Goal: Transaction & Acquisition: Purchase product/service

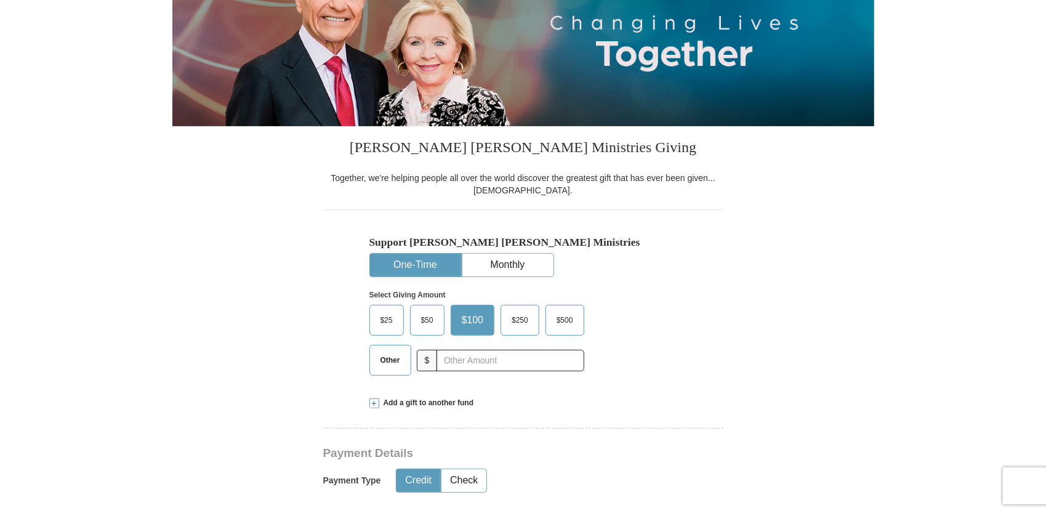
scroll to position [185, 0]
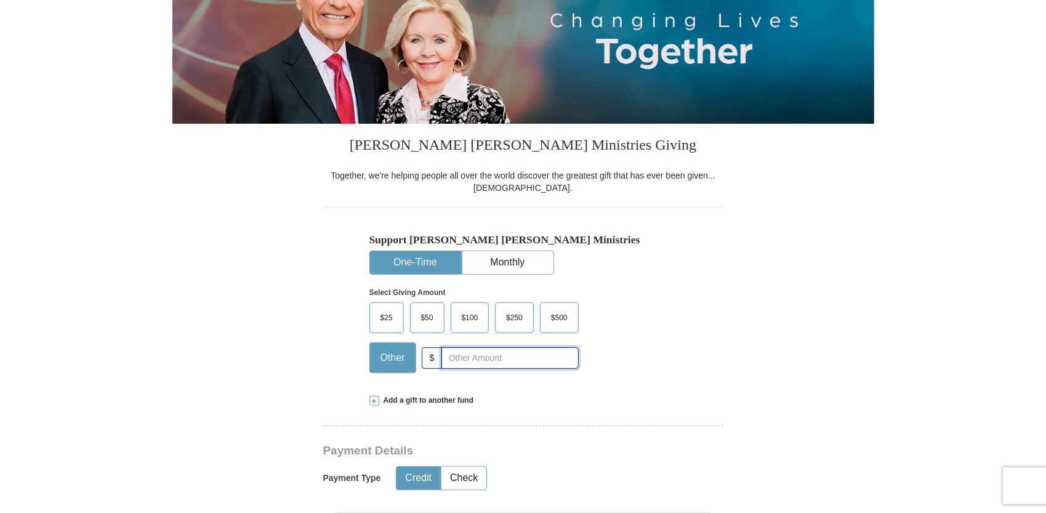
click at [464, 359] on input "text" at bounding box center [509, 358] width 137 height 22
click at [465, 318] on span "$100" at bounding box center [469, 317] width 29 height 18
click at [0, 0] on input "$100" at bounding box center [0, 0] width 0 height 0
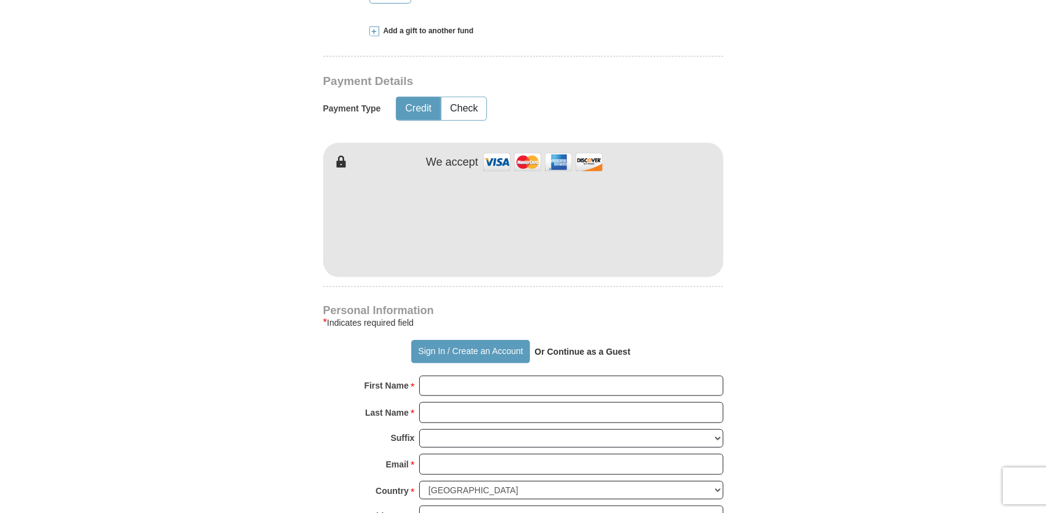
scroll to position [615, 0]
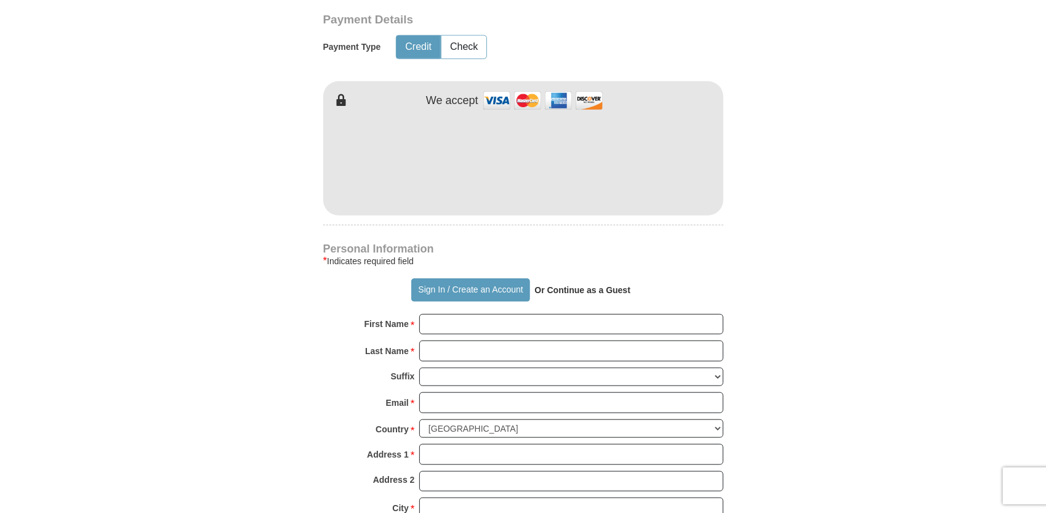
click at [761, 254] on form "Already have an account? Sign in for faster giving. Don't have an account? Crea…" at bounding box center [523, 189] width 702 height 1510
click at [442, 320] on input "First Name *" at bounding box center [571, 324] width 304 height 21
type input "[PERSON_NAME]"
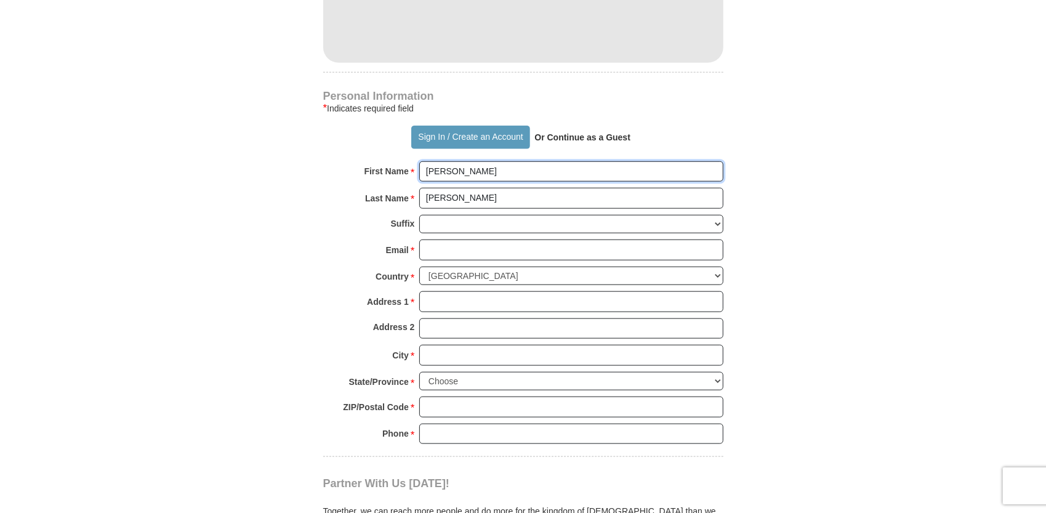
scroll to position [800, 0]
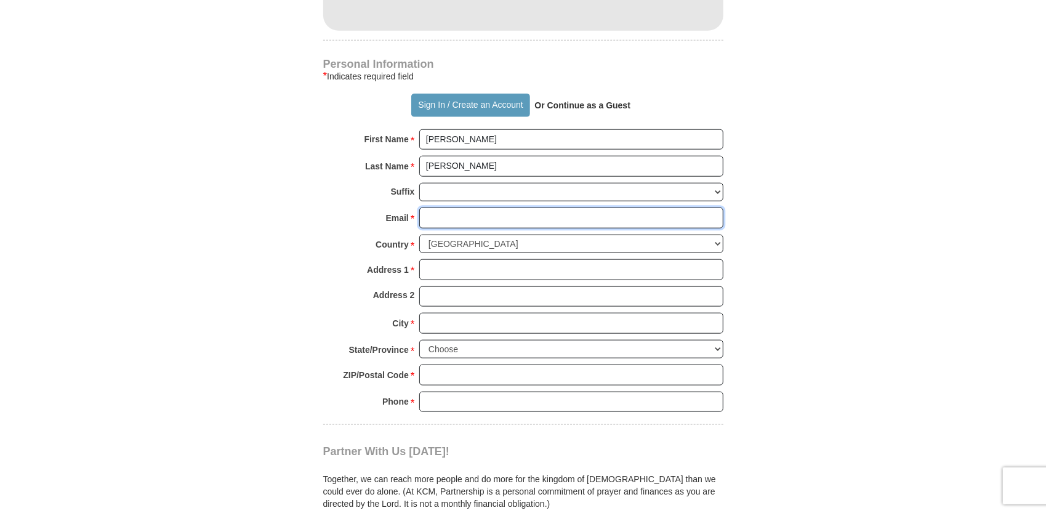
click at [443, 209] on input "Email *" at bounding box center [571, 217] width 304 height 21
type input "[EMAIL_ADDRESS][DOMAIN_NAME]"
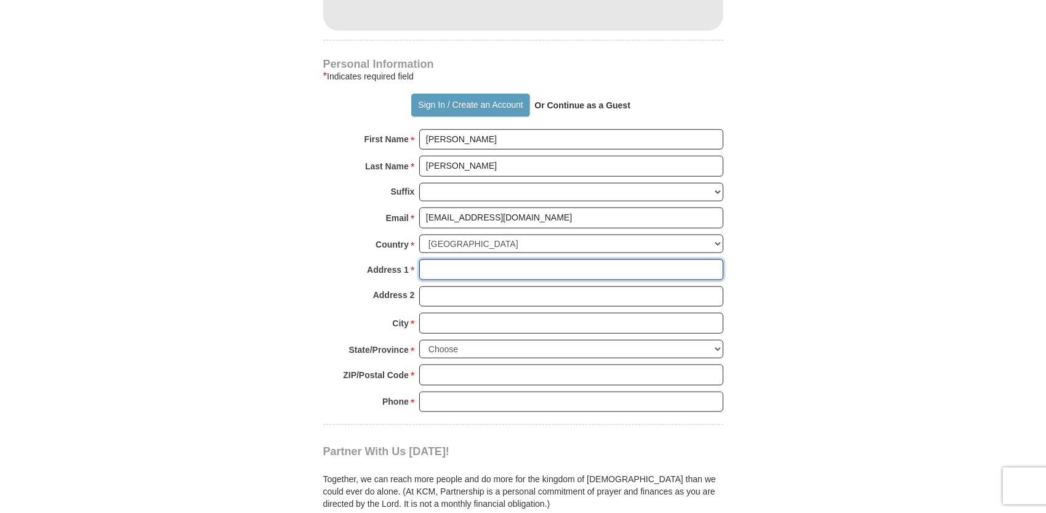
type input "[STREET_ADDRESS]"
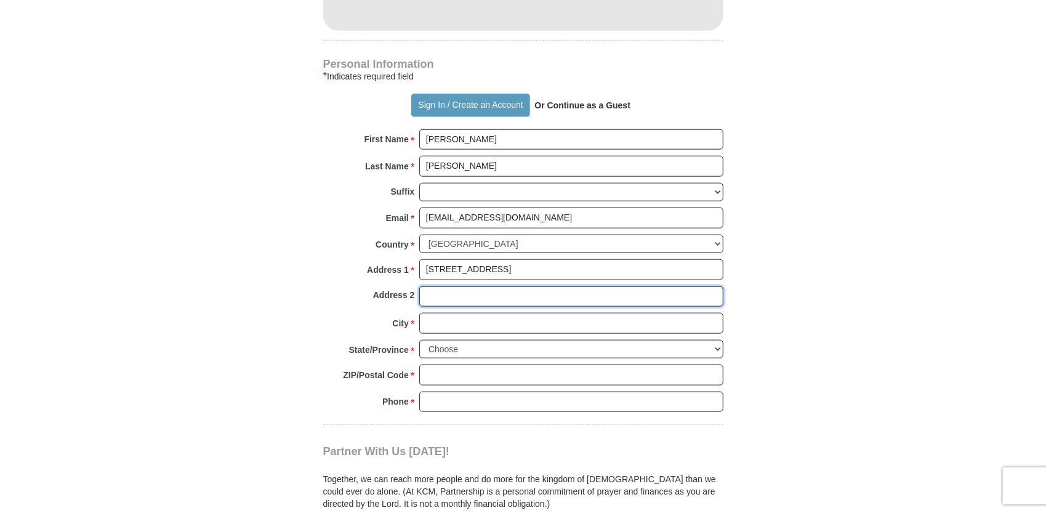
type input "Ste #4"
type input "Elko"
select select "NV"
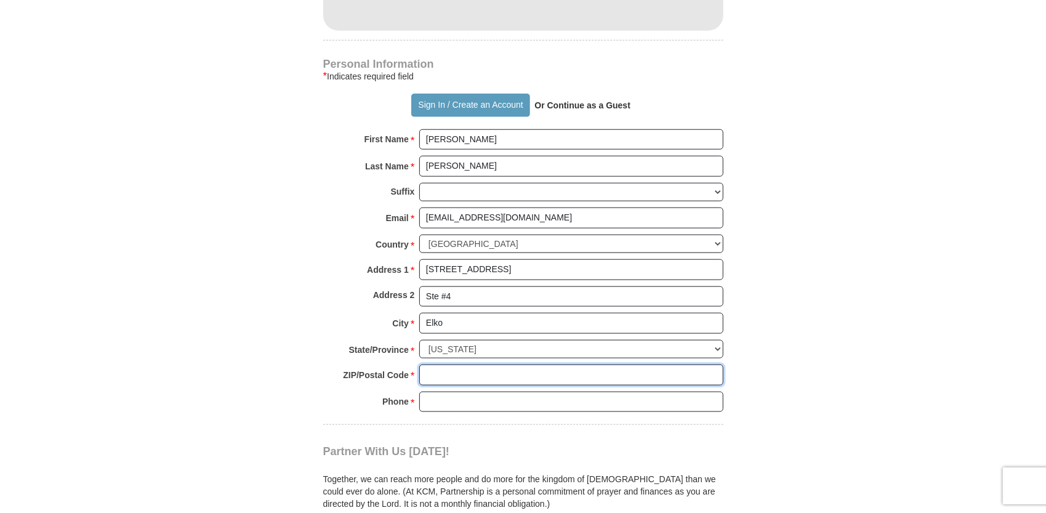
type input "89801"
type input "7753400093"
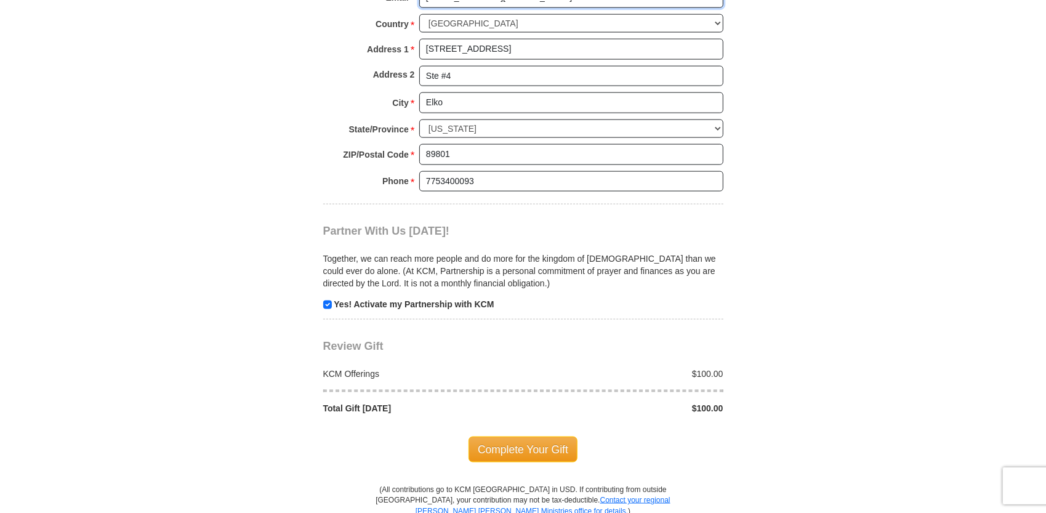
scroll to position [1046, 0]
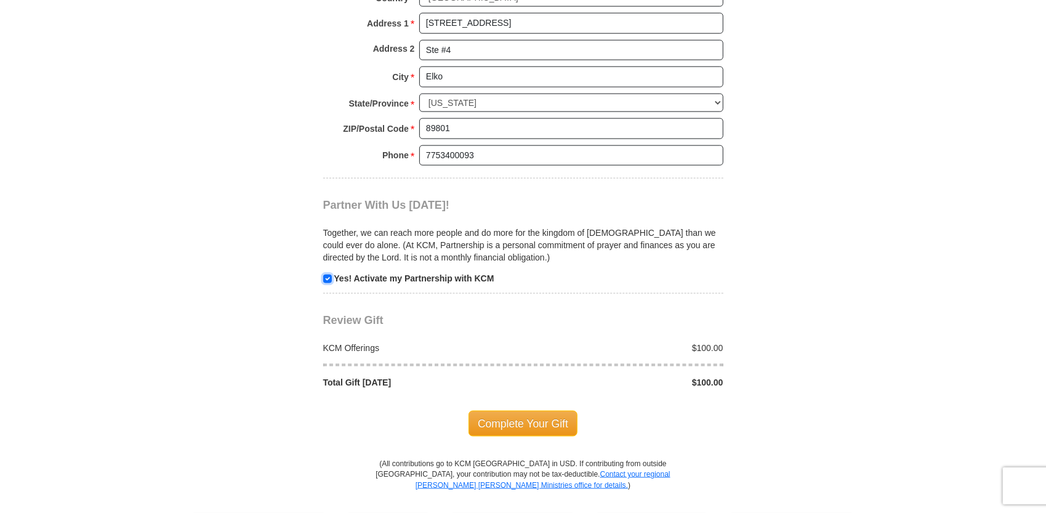
click at [323, 275] on input "checkbox" at bounding box center [327, 279] width 9 height 9
checkbox input "false"
click at [513, 418] on span "Complete Your Gift" at bounding box center [522, 424] width 109 height 26
